Goal: Contribute content: Add original content to the website for others to see

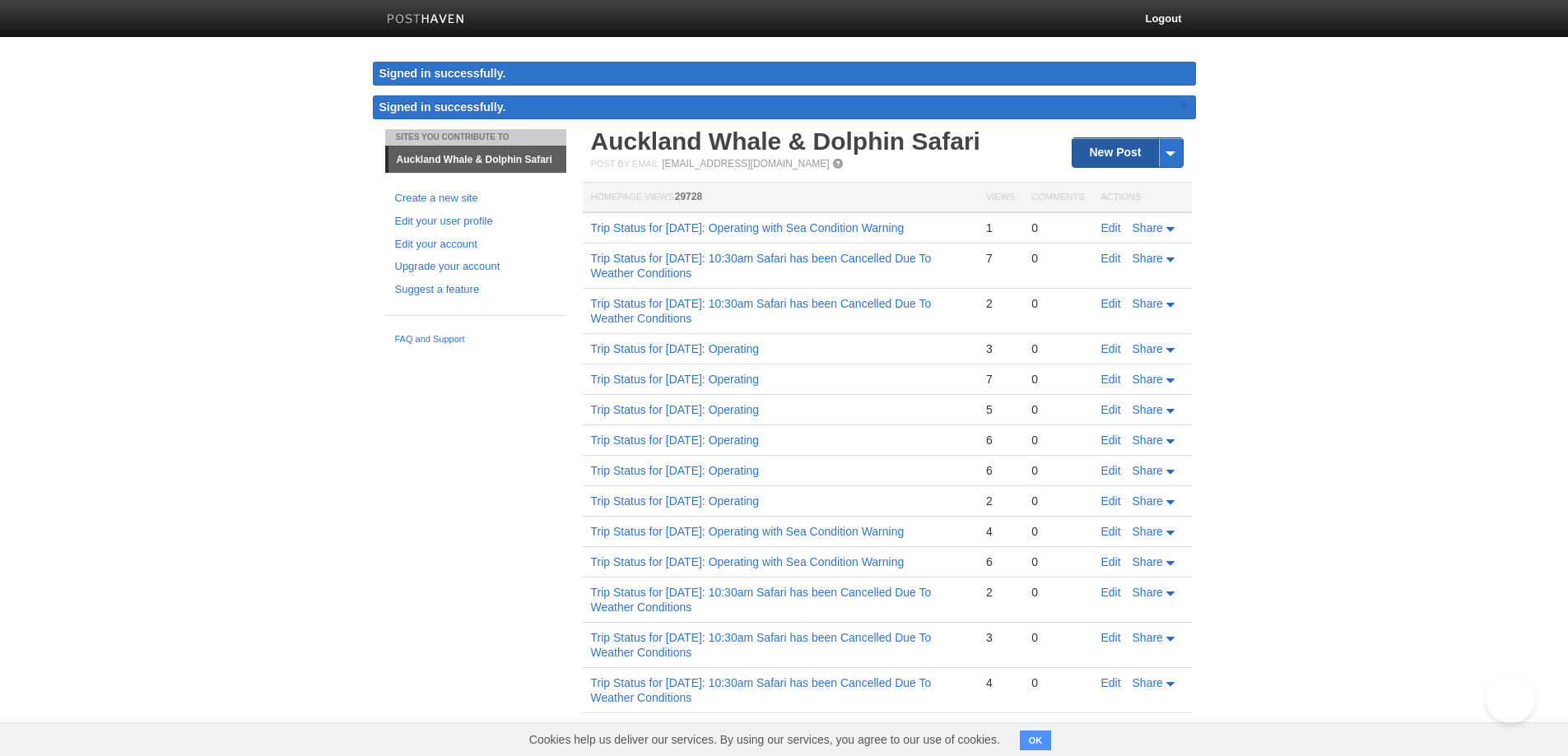
click at [1101, 151] on link "New Post" at bounding box center [1127, 152] width 109 height 29
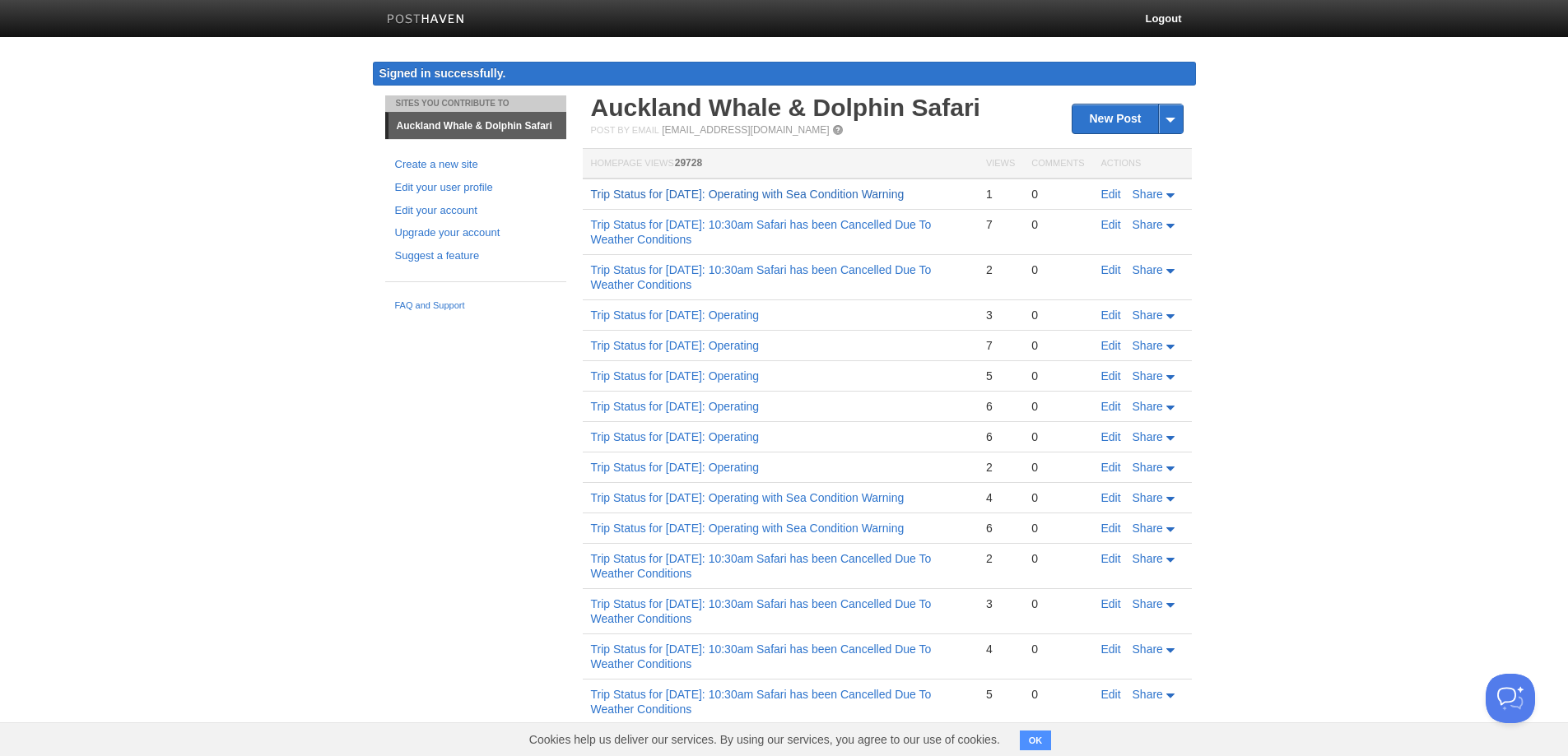
drag, startPoint x: 641, startPoint y: 212, endPoint x: 593, endPoint y: 196, distance: 50.6
copy link "Trip Status for [DATE]: Operating with Sea Condition Warning"
click at [593, 196] on td "Trip Status for [DATE]: Operating with Sea Condition Warning" at bounding box center [780, 194] width 395 height 31
click at [1102, 120] on link "New Post" at bounding box center [1127, 118] width 109 height 29
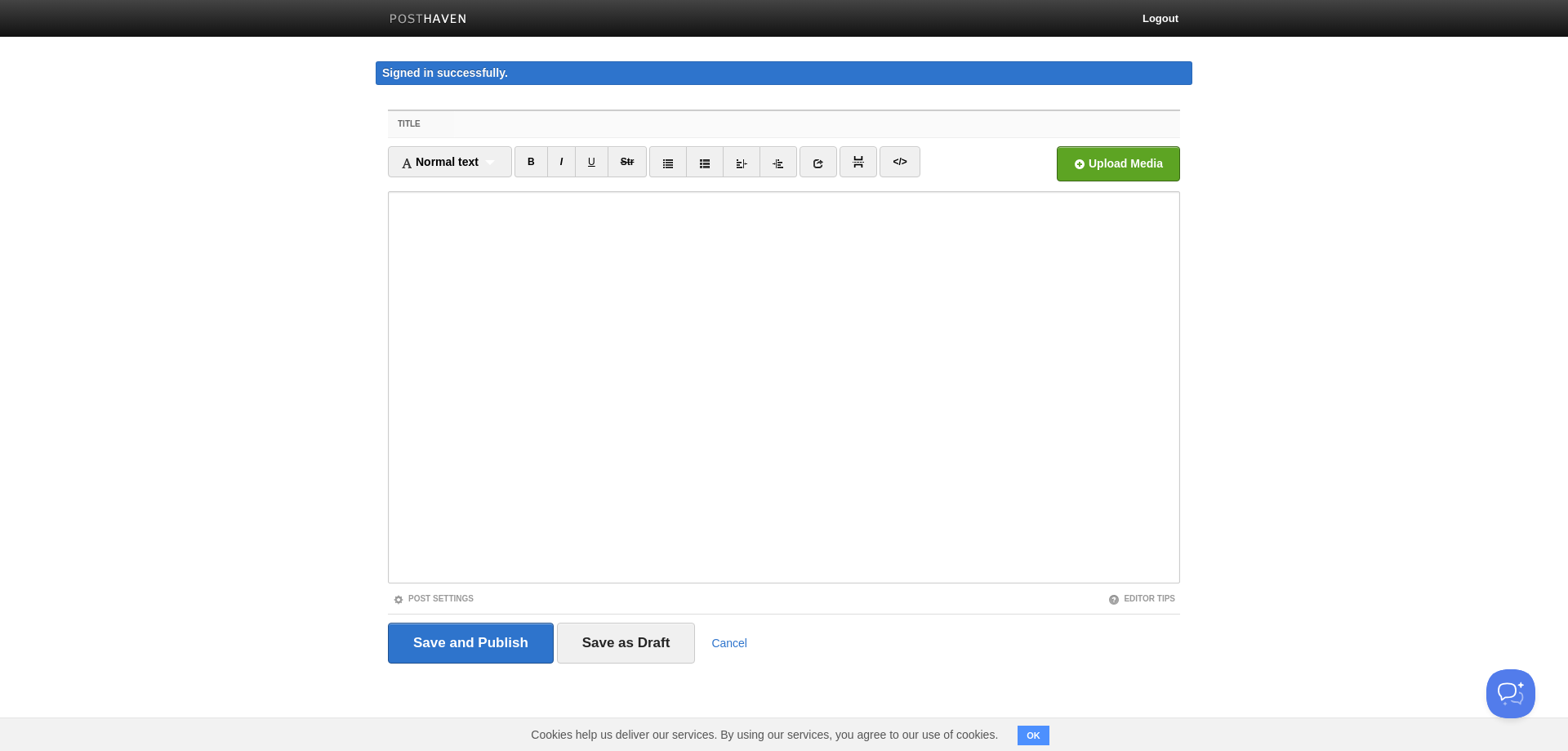
click at [505, 130] on input "Title" at bounding box center [817, 124] width 726 height 26
paste input "Trip Status for [DATE]: Operating with Sea Condition Warning"
drag, startPoint x: 544, startPoint y: 123, endPoint x: 565, endPoint y: 127, distance: 21.4
click at [565, 127] on input "Trip Status for [DATE]: Operating with Sea Condition Warning" at bounding box center [817, 124] width 726 height 26
click at [600, 126] on input "Trip Status for [DATE]: Operating with Sea Condition Warning" at bounding box center [817, 124] width 726 height 26
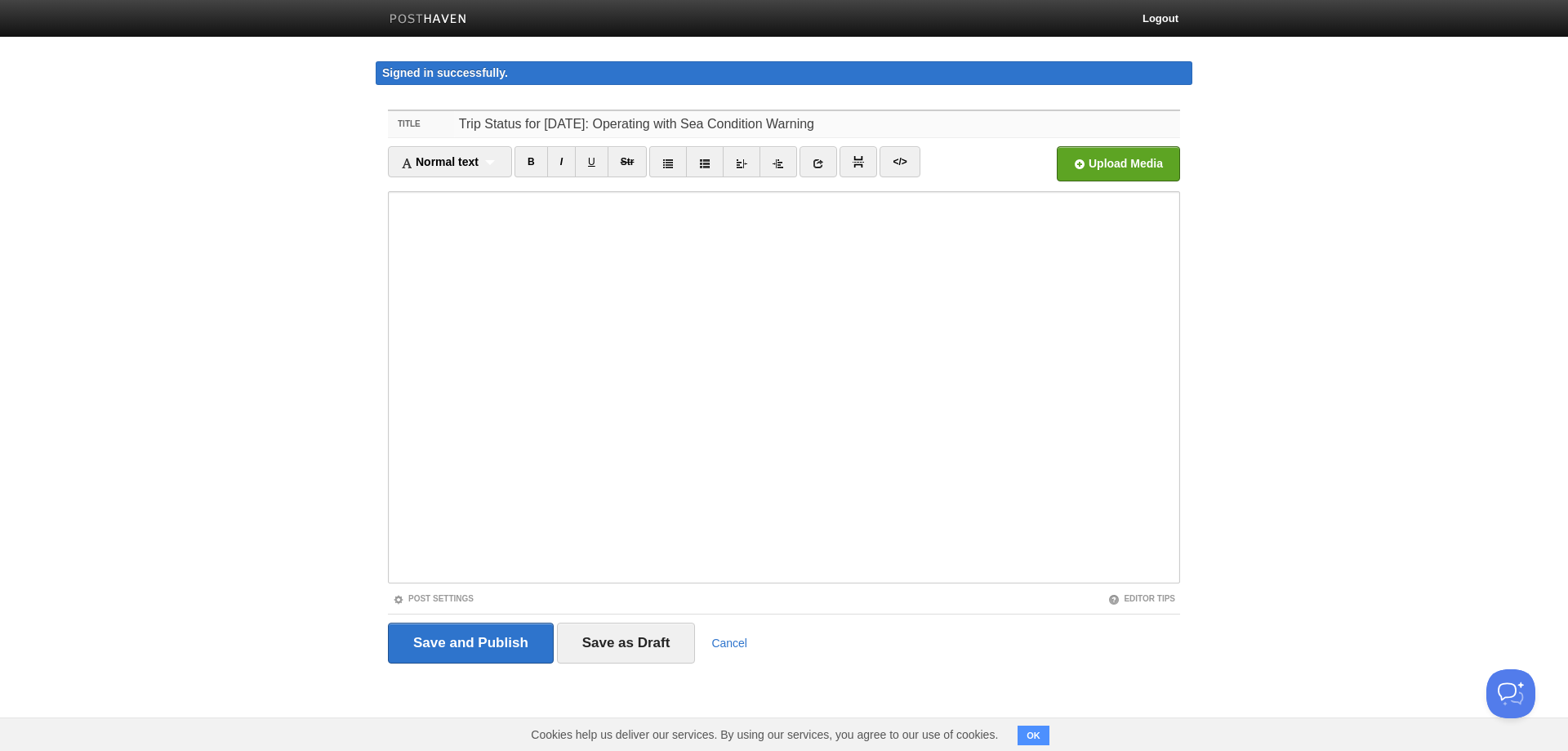
drag, startPoint x: 954, startPoint y: 123, endPoint x: 452, endPoint y: 126, distance: 502.0
click at [452, 126] on div "Title Trip Status for [DATE]: Operating with Sea Condition Warning" at bounding box center [784, 124] width 792 height 27
type input "Trip Status for [DATE]: Operating with Sea Condition Warning"
click at [457, 648] on input "Save and Publish" at bounding box center [470, 643] width 166 height 41
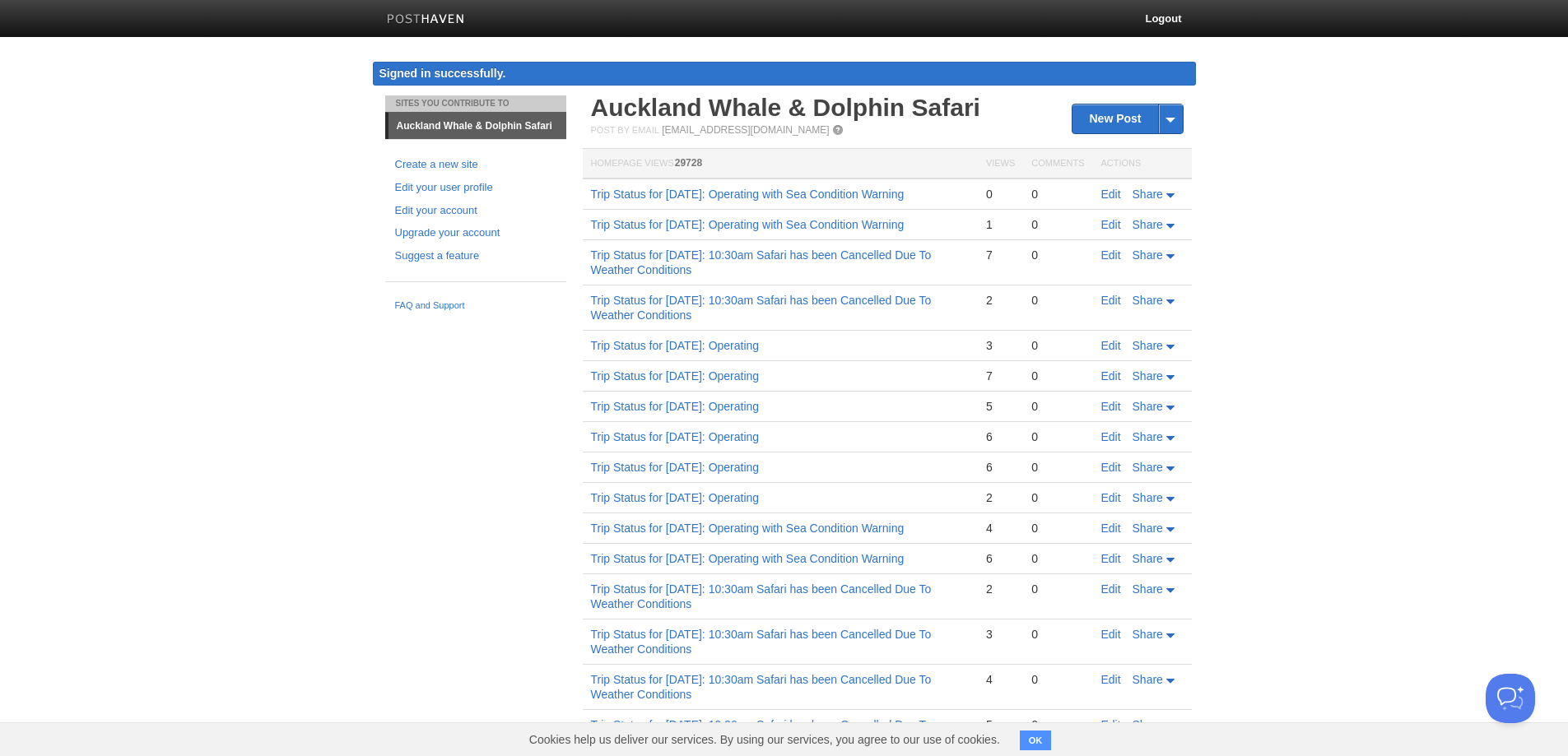
click at [1471, 299] on body "Logout Signed in successfully. Signed in successfully. × Post created × Sites Y…" at bounding box center [784, 491] width 1568 height 982
click at [1471, 300] on body "Logout Signed in successfully. Signed in successfully. × Post created × Sites Y…" at bounding box center [784, 491] width 1568 height 982
click at [662, 210] on td "Trip Status for [DATE]: Operating with Sea Condition Warning" at bounding box center [780, 194] width 395 height 31
click at [628, 201] on link "Trip Status for [DATE]: Operating with Sea Condition Warning" at bounding box center [747, 194] width 314 height 13
drag, startPoint x: 657, startPoint y: 251, endPoint x: 593, endPoint y: 244, distance: 64.4
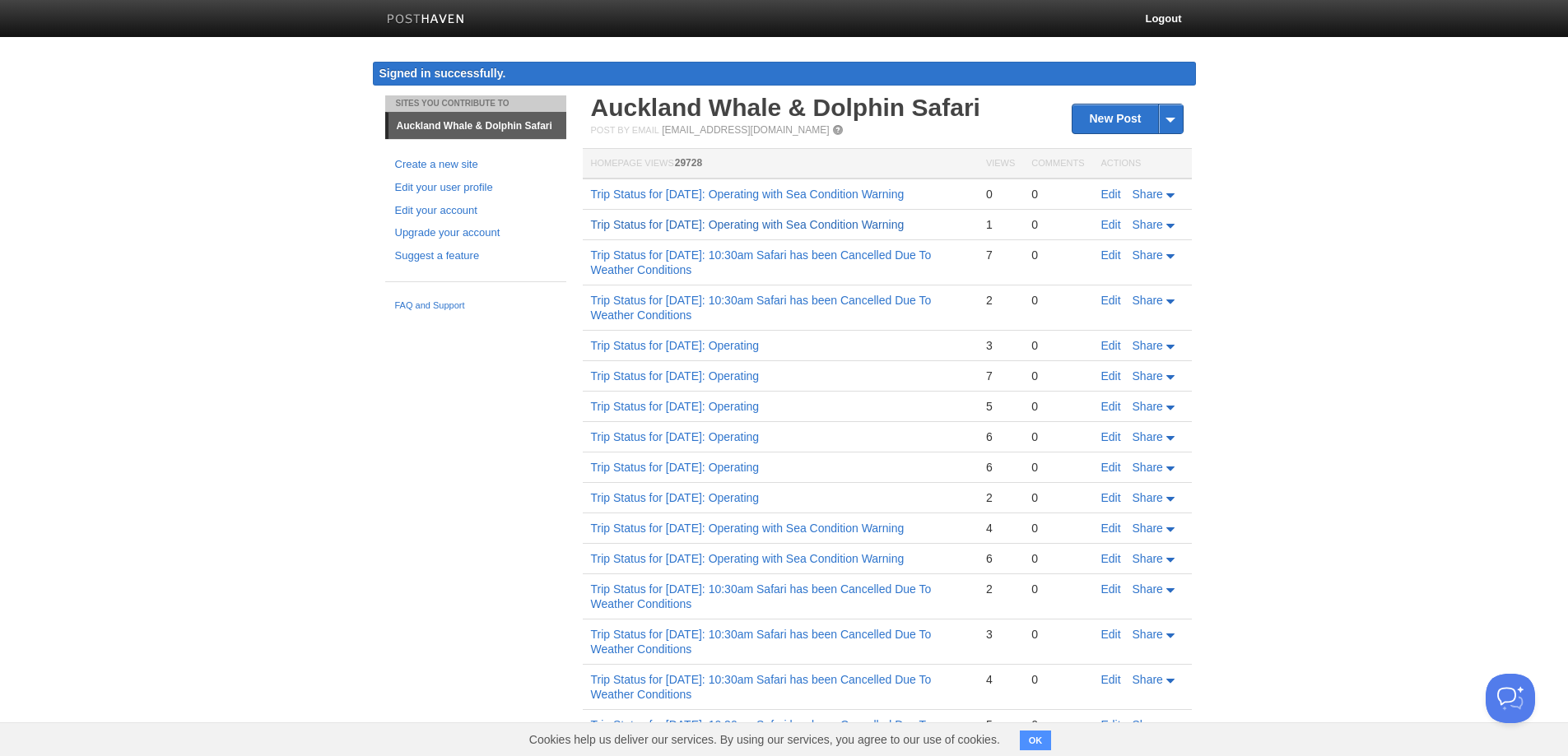
copy link "Trip Status for [DATE]: Operating with Sea Condition Warning"
click at [593, 240] on td "Trip Status for [DATE]: Operating with Sea Condition Warning" at bounding box center [780, 225] width 395 height 30
click at [660, 206] on td "Trip Status for [DATE]: Operating with Sea Condition Warning" at bounding box center [780, 194] width 395 height 31
drag, startPoint x: 653, startPoint y: 211, endPoint x: 593, endPoint y: 193, distance: 62.6
copy link "Trip Status for [DATE]: Operating with Sea Condition Warning"
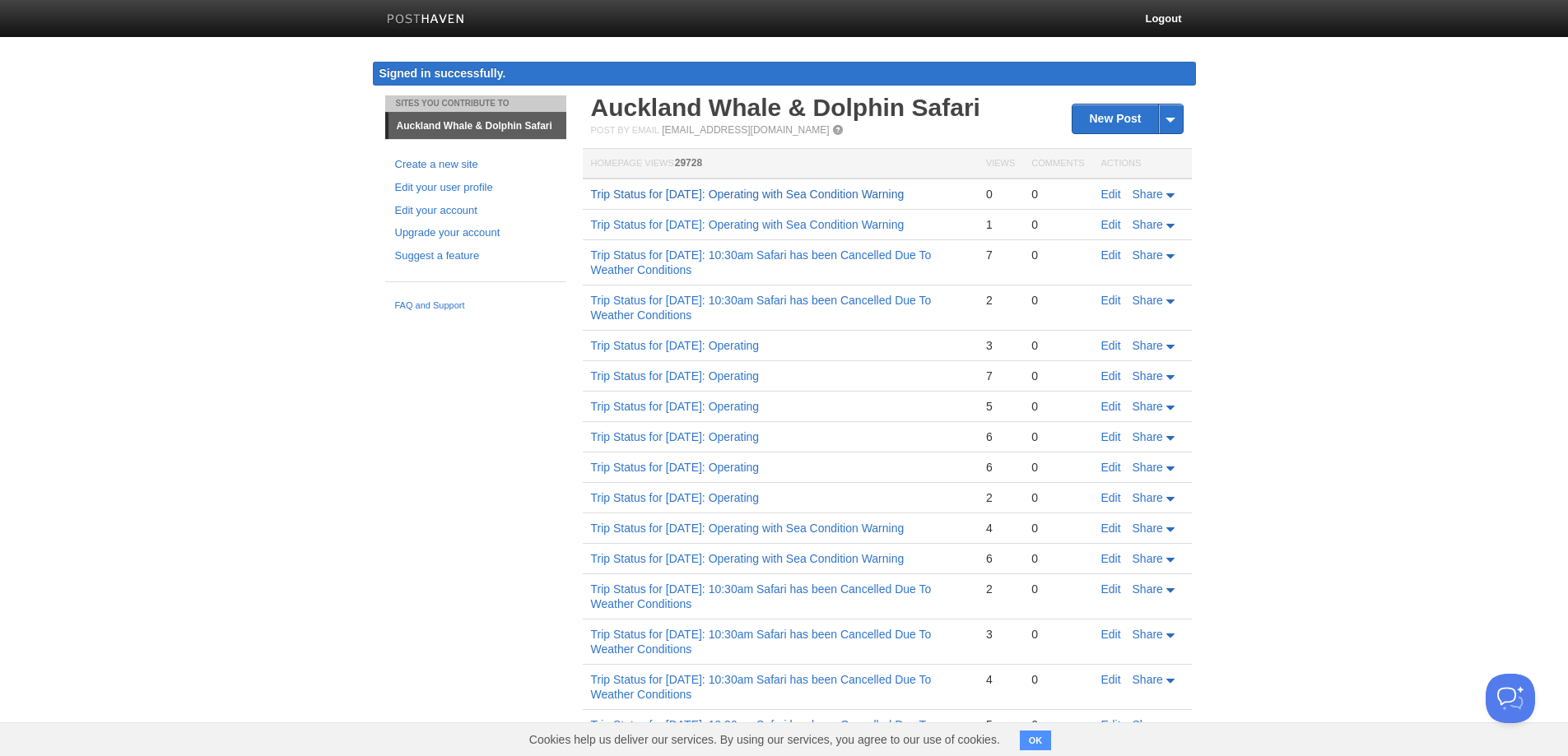
click at [593, 193] on td "Trip Status for [DATE]: Operating with Sea Condition Warning" at bounding box center [780, 194] width 395 height 31
